Goal: Transaction & Acquisition: Subscribe to service/newsletter

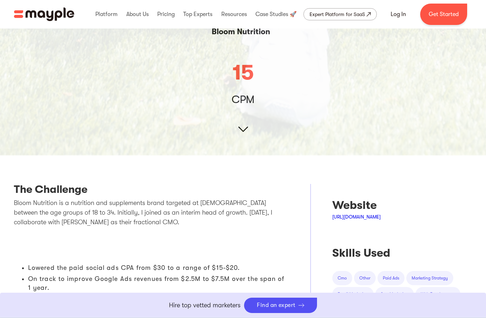
scroll to position [150, 0]
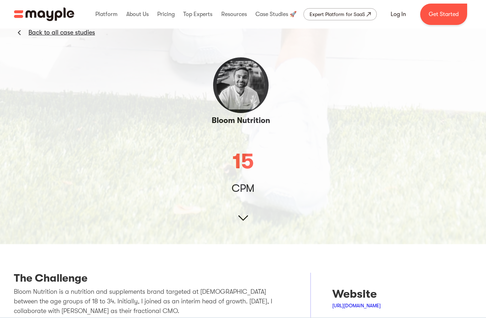
scroll to position [0, 0]
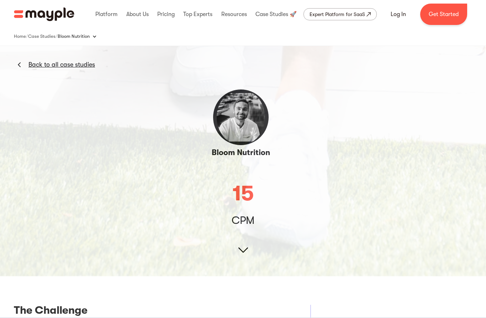
scroll to position [13, 0]
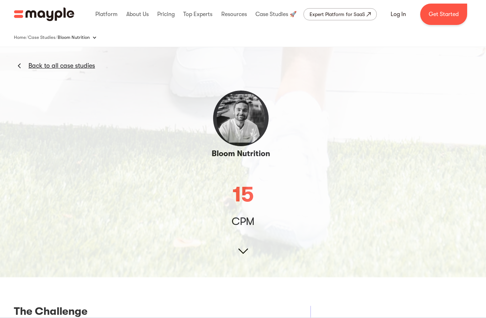
click at [36, 68] on link "Back to all case studies" at bounding box center [61, 65] width 67 height 9
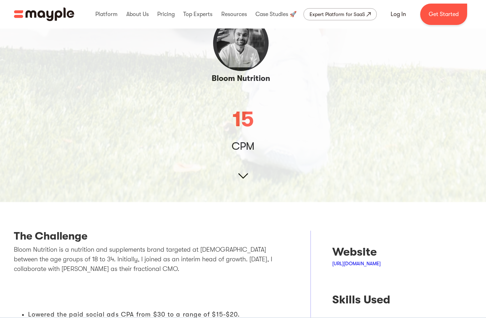
scroll to position [99, 0]
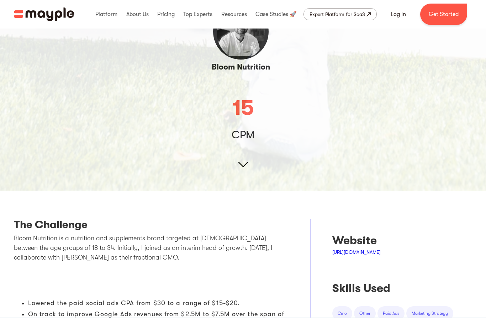
click at [347, 250] on link "http://bloomnu.com" at bounding box center [357, 252] width 48 height 6
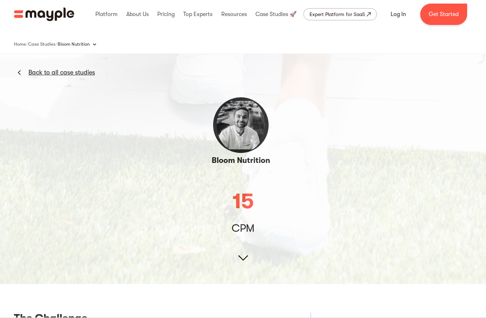
scroll to position [9, 0]
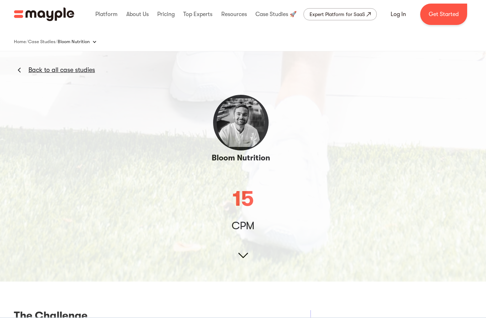
click at [55, 69] on link "Back to all case studies" at bounding box center [61, 70] width 67 height 9
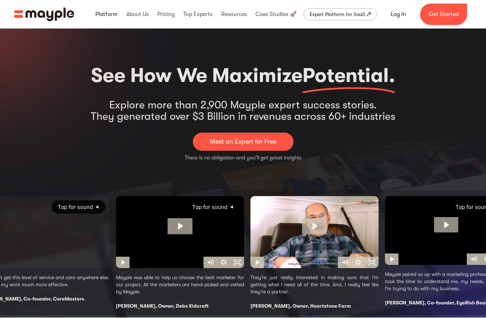
click at [105, 16] on link at bounding box center [107, 14] width 26 height 23
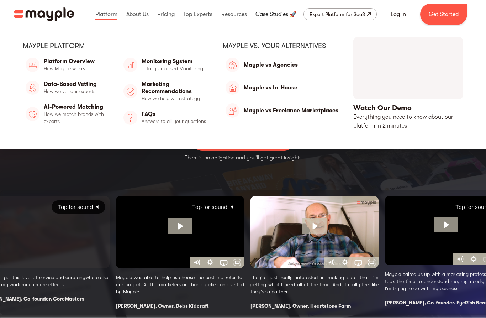
click at [267, 13] on link at bounding box center [276, 14] width 45 height 23
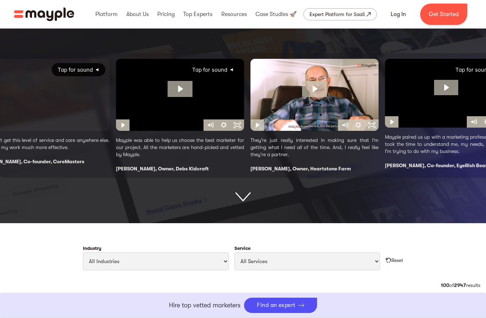
scroll to position [147, 0]
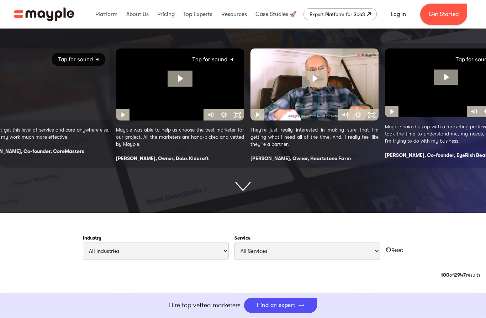
click at [243, 187] on img at bounding box center [243, 187] width 16 height 10
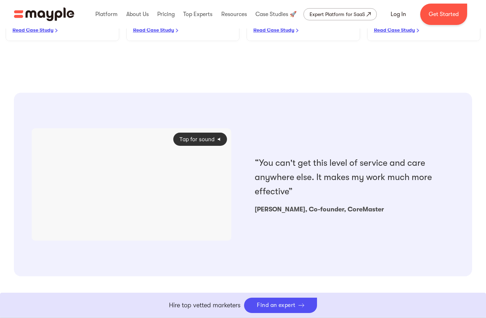
scroll to position [599, 0]
click at [121, 183] on div at bounding box center [132, 183] width 200 height 113
click at [135, 176] on div at bounding box center [132, 183] width 200 height 113
click at [50, 209] on div at bounding box center [132, 183] width 200 height 113
click at [132, 204] on div at bounding box center [132, 183] width 200 height 113
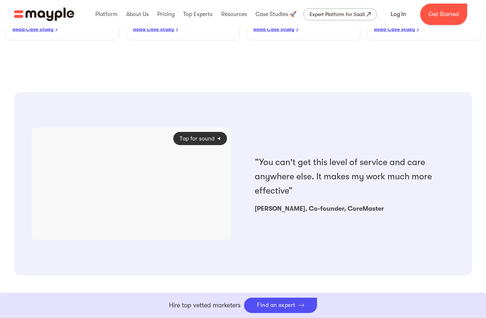
click at [210, 210] on div at bounding box center [132, 183] width 200 height 113
click at [202, 135] on span "Tap for sound" at bounding box center [194, 138] width 41 height 7
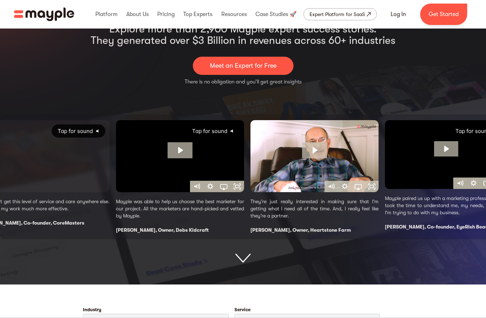
scroll to position [0, 0]
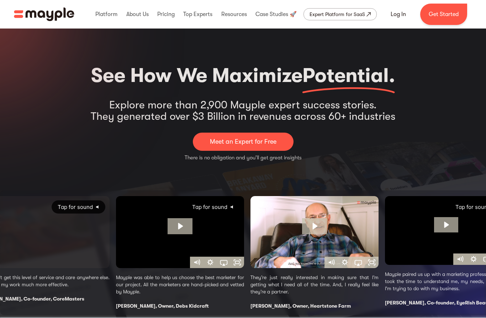
scroll to position [147, 0]
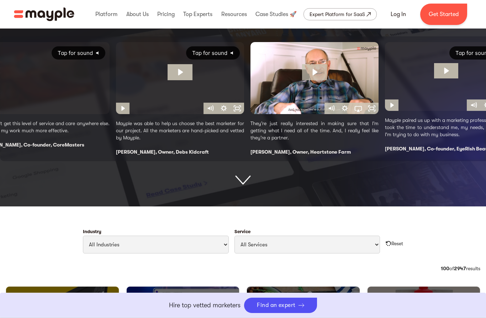
click at [236, 177] on img at bounding box center [243, 181] width 16 height 10
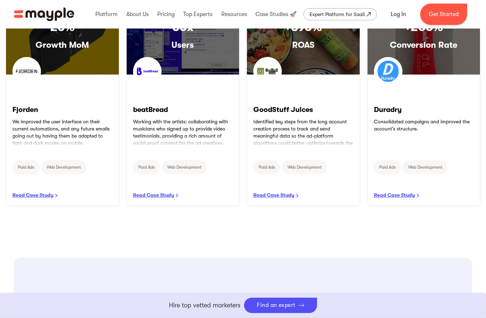
scroll to position [435, 0]
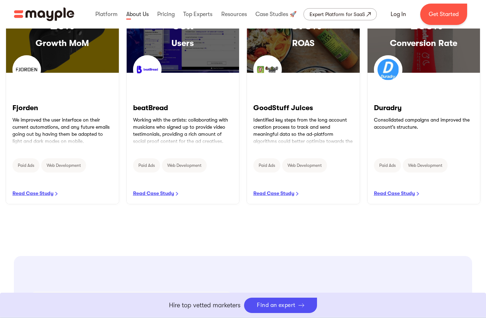
click at [132, 14] on link at bounding box center [138, 14] width 26 height 23
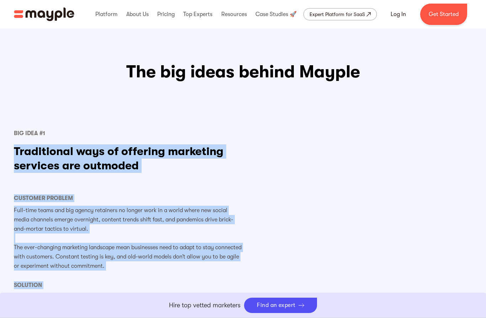
scroll to position [361, 0]
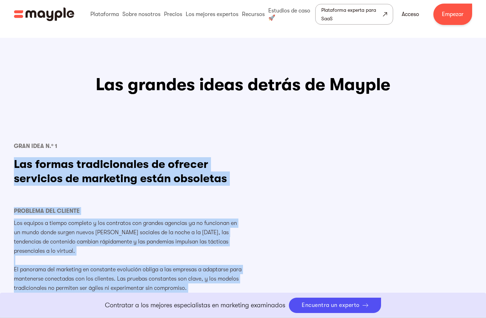
click at [325, 179] on div "Gran idea n.° 1 Las formas tradicionales de ofrecer servicios de marketing está…" at bounding box center [243, 278] width 459 height 272
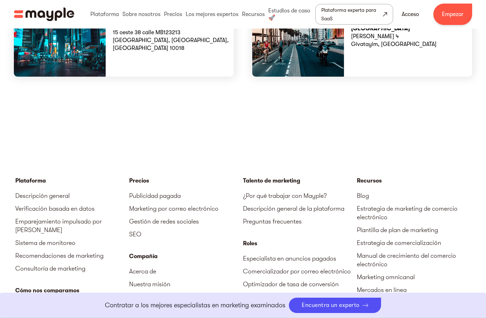
scroll to position [2241, 0]
click at [275, 204] on font "Descripción general de la plataforma" at bounding box center [293, 207] width 101 height 7
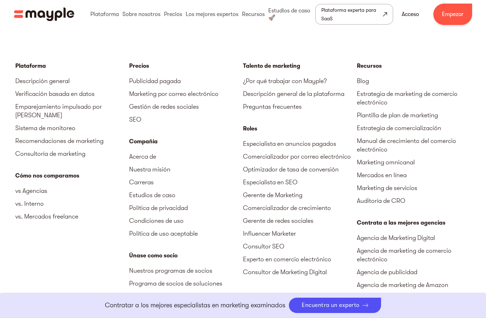
scroll to position [2175, 0]
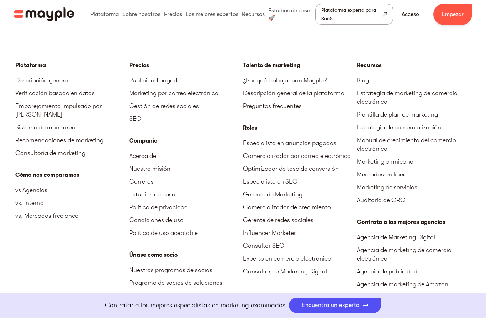
click at [271, 77] on font "¿Por qué trabajar con Mayple?" at bounding box center [285, 80] width 84 height 7
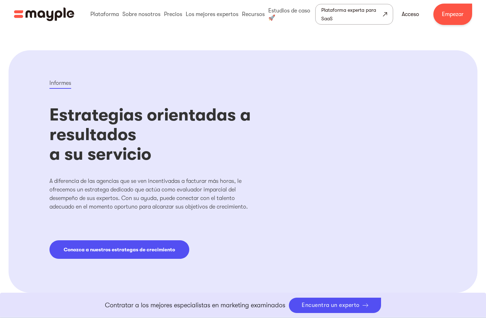
scroll to position [1033, 0]
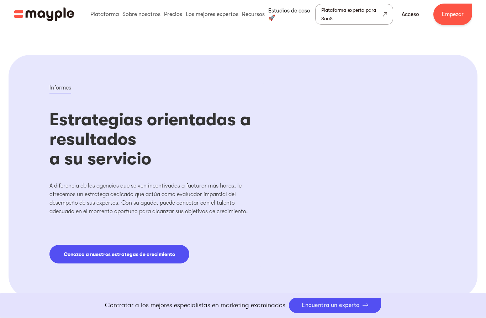
click at [282, 9] on link at bounding box center [291, 14] width 49 height 23
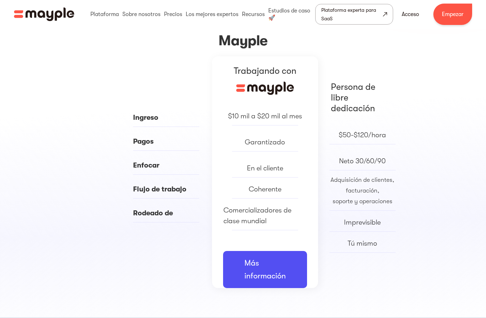
scroll to position [342, 0]
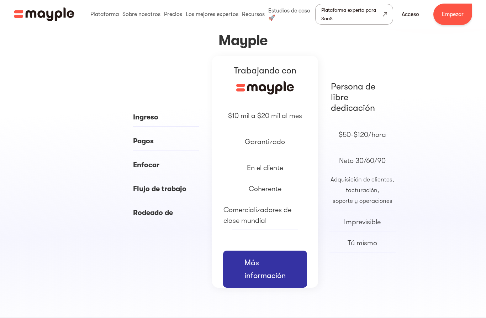
click at [245, 278] on font "Más información" at bounding box center [265, 269] width 41 height 22
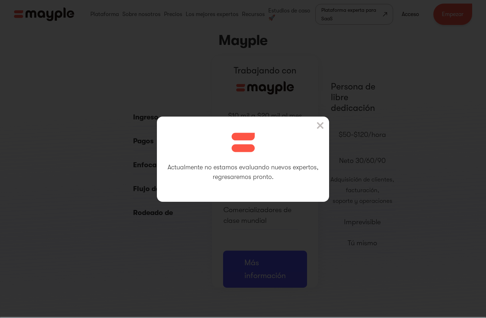
click at [317, 129] on img at bounding box center [320, 125] width 7 height 7
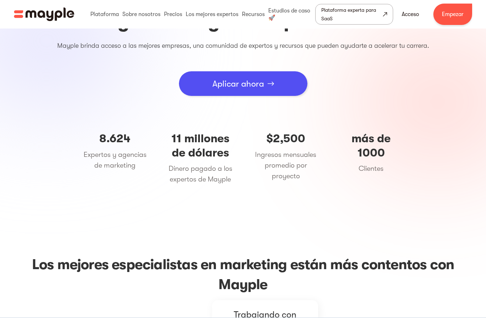
scroll to position [0, 0]
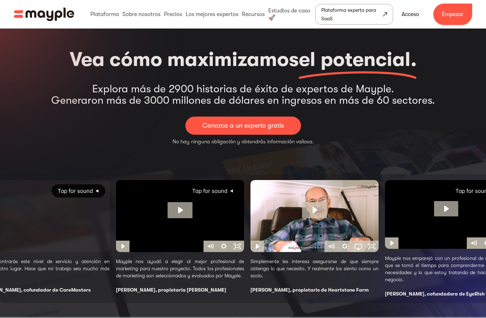
scroll to position [16, 0]
click at [211, 189] on span "Tap for sound" at bounding box center [207, 190] width 41 height 7
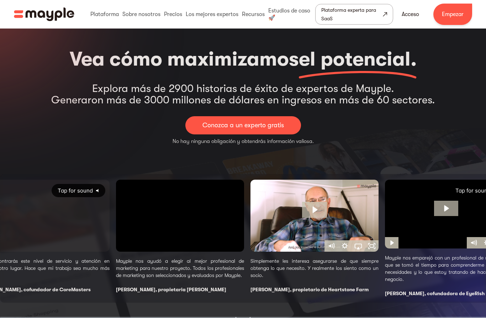
click at [217, 120] on link "Conozca a un experto gratis" at bounding box center [244, 125] width 116 height 18
click at [103, 15] on link at bounding box center [105, 14] width 32 height 23
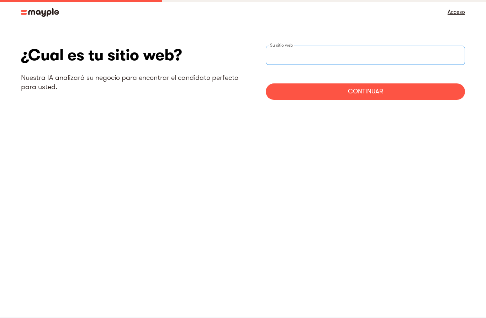
click at [283, 58] on input "Sitio web Step" at bounding box center [365, 55] width 199 height 19
click at [300, 57] on input "https://My SanaPura.com" at bounding box center [365, 55] width 199 height 19
type input "https://mysanapura.com"
click at [375, 92] on div "Continuar" at bounding box center [365, 91] width 199 height 16
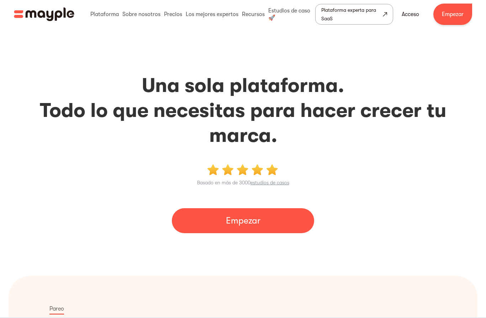
click at [212, 221] on link "Empezar" at bounding box center [243, 220] width 142 height 25
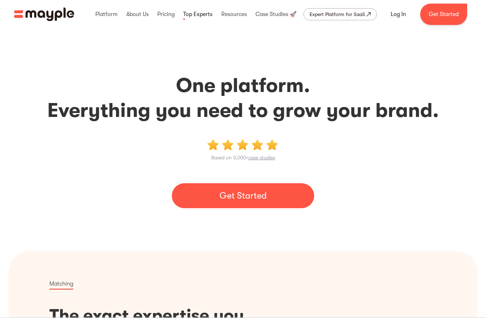
click at [200, 15] on link at bounding box center [198, 14] width 33 height 23
